Goal: Check status: Check status

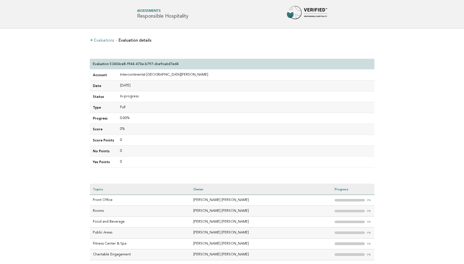
click at [101, 39] on link "Evaluations" at bounding box center [102, 41] width 24 height 4
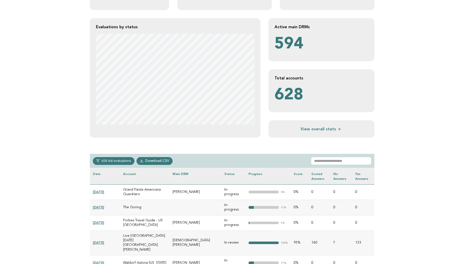
scroll to position [91, 0]
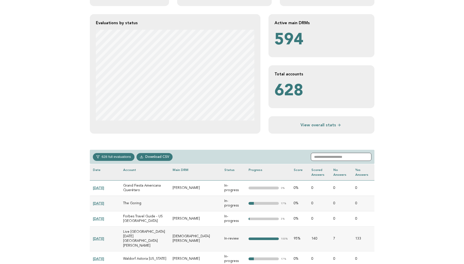
click at [320, 157] on input "text" at bounding box center [341, 157] width 61 height 8
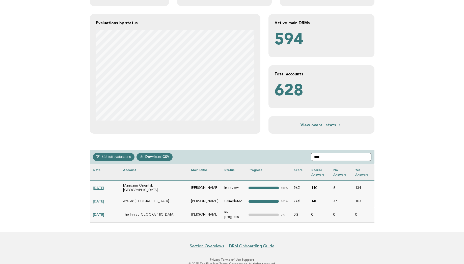
scroll to position [72, 0]
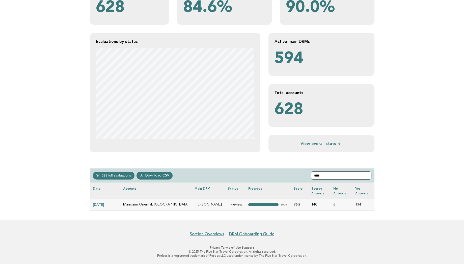
type input "****"
click at [104, 203] on link "[DATE]" at bounding box center [98, 205] width 11 height 4
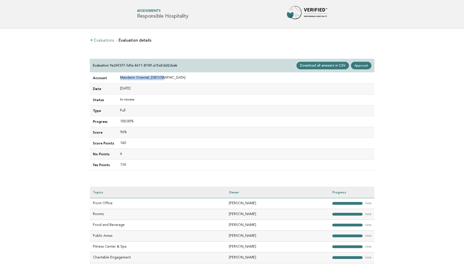
drag, startPoint x: 161, startPoint y: 77, endPoint x: 119, endPoint y: 78, distance: 41.7
click at [119, 78] on td "Mandarin Oriental, [GEOGRAPHIC_DATA]" at bounding box center [245, 78] width 257 height 11
copy td "Mandarin Oriental, Munich"
drag, startPoint x: 111, startPoint y: 65, endPoint x: 197, endPoint y: 67, distance: 85.9
click at [197, 67] on div "Evaluation 9e24f3f7-fdfa-4611-8749-a15e5dd2cbeb Download all anwsers in CSV App…" at bounding box center [232, 66] width 285 height 14
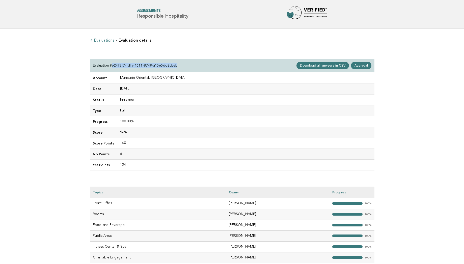
copy p "e24f3f7-fdfa-4611-8749-a15e5dd2cbeb"
